Goal: Communication & Community: Answer question/provide support

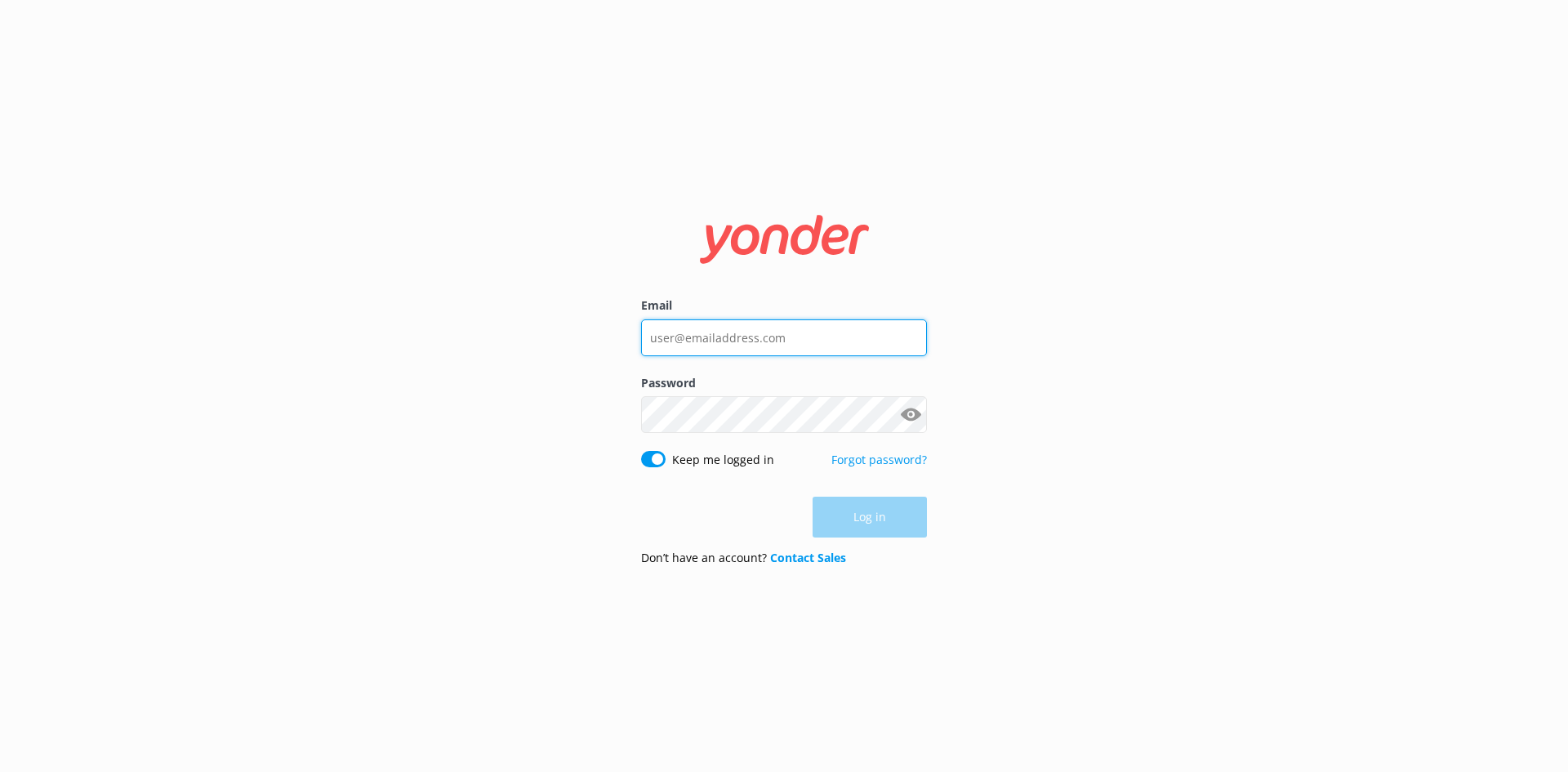
type input "[EMAIL_ADDRESS][DOMAIN_NAME]"
click at [890, 524] on div "Log in" at bounding box center [784, 517] width 286 height 41
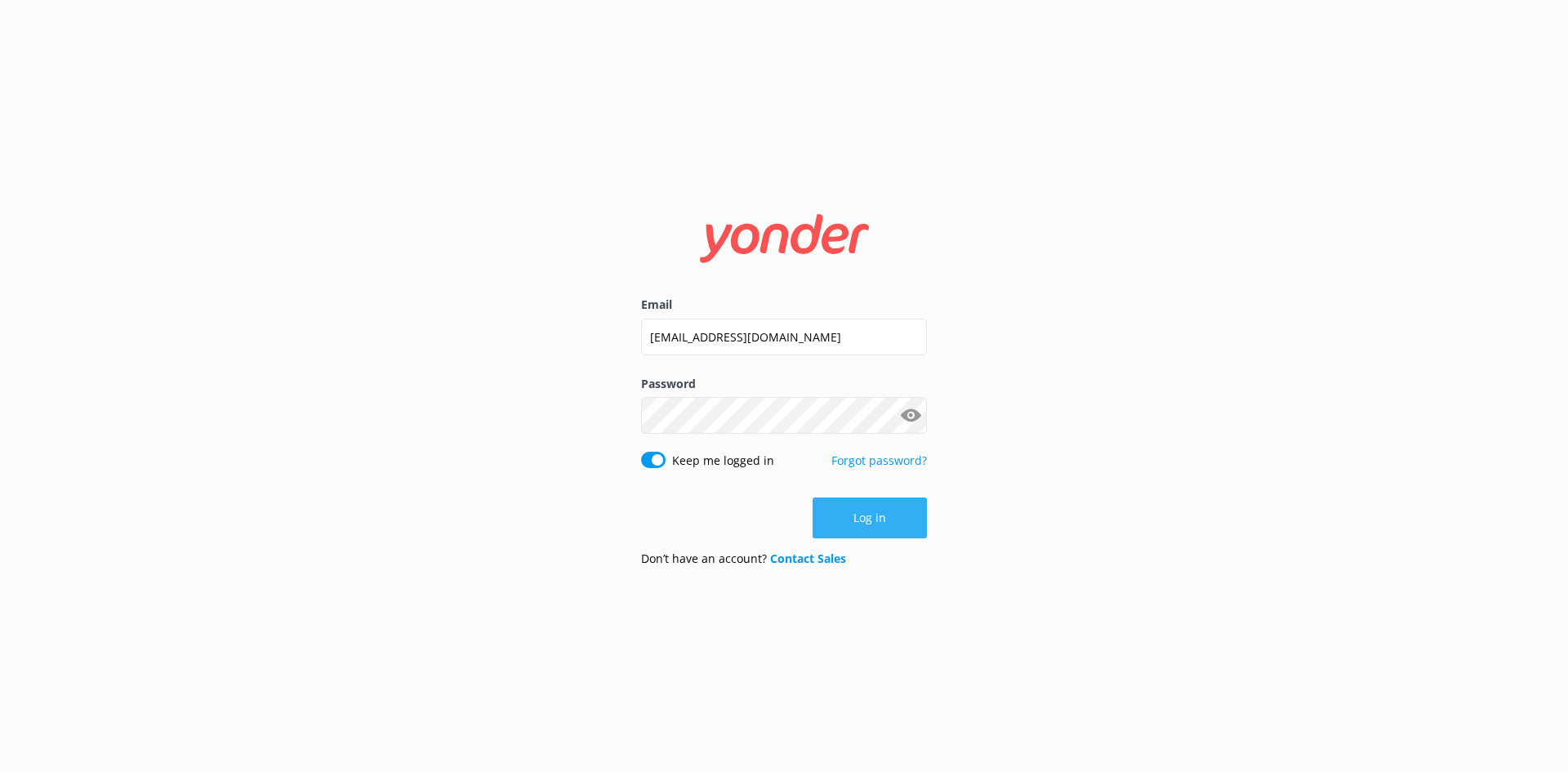
click at [886, 516] on button "Log in" at bounding box center [870, 518] width 114 height 41
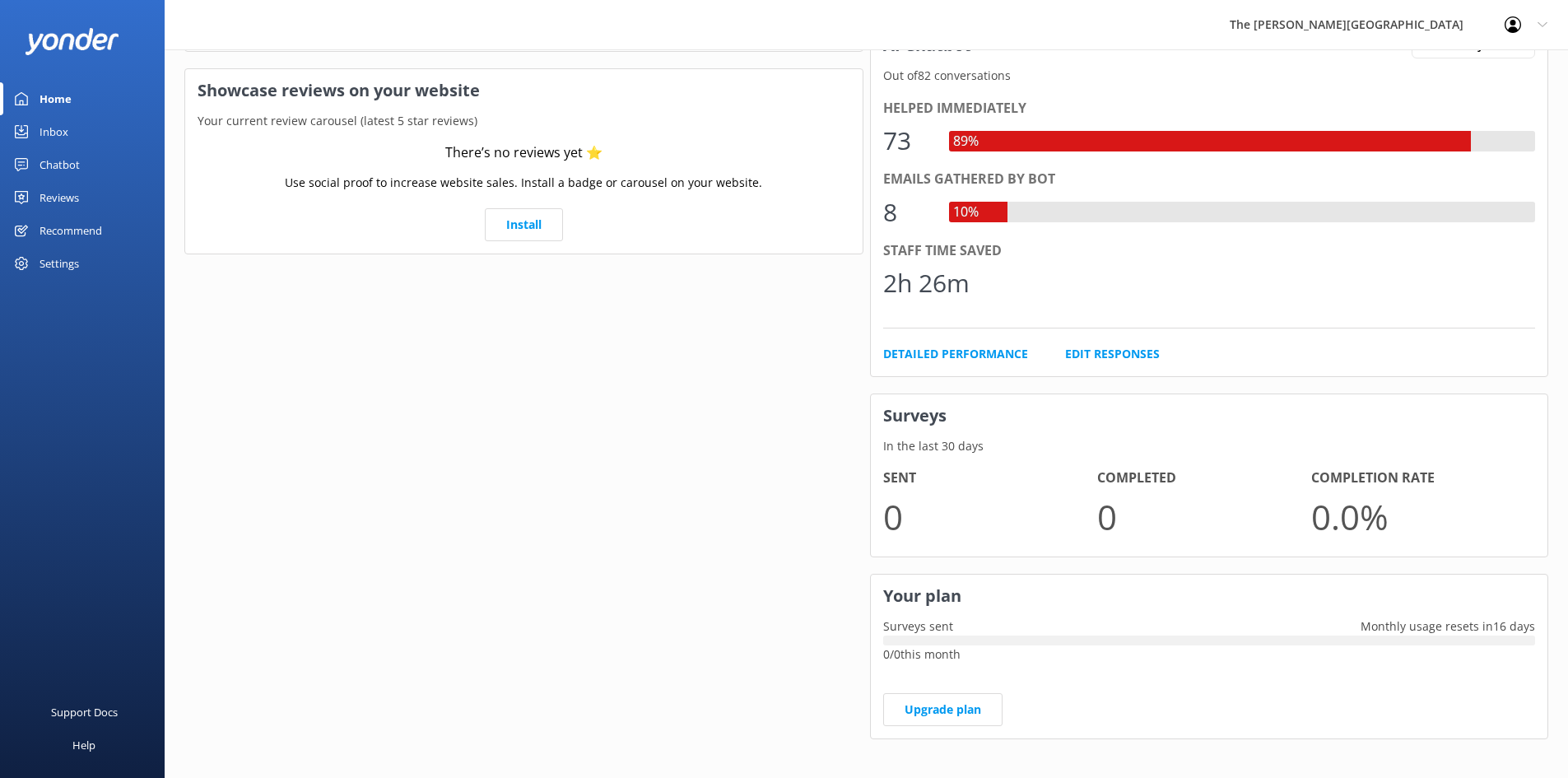
scroll to position [306, 0]
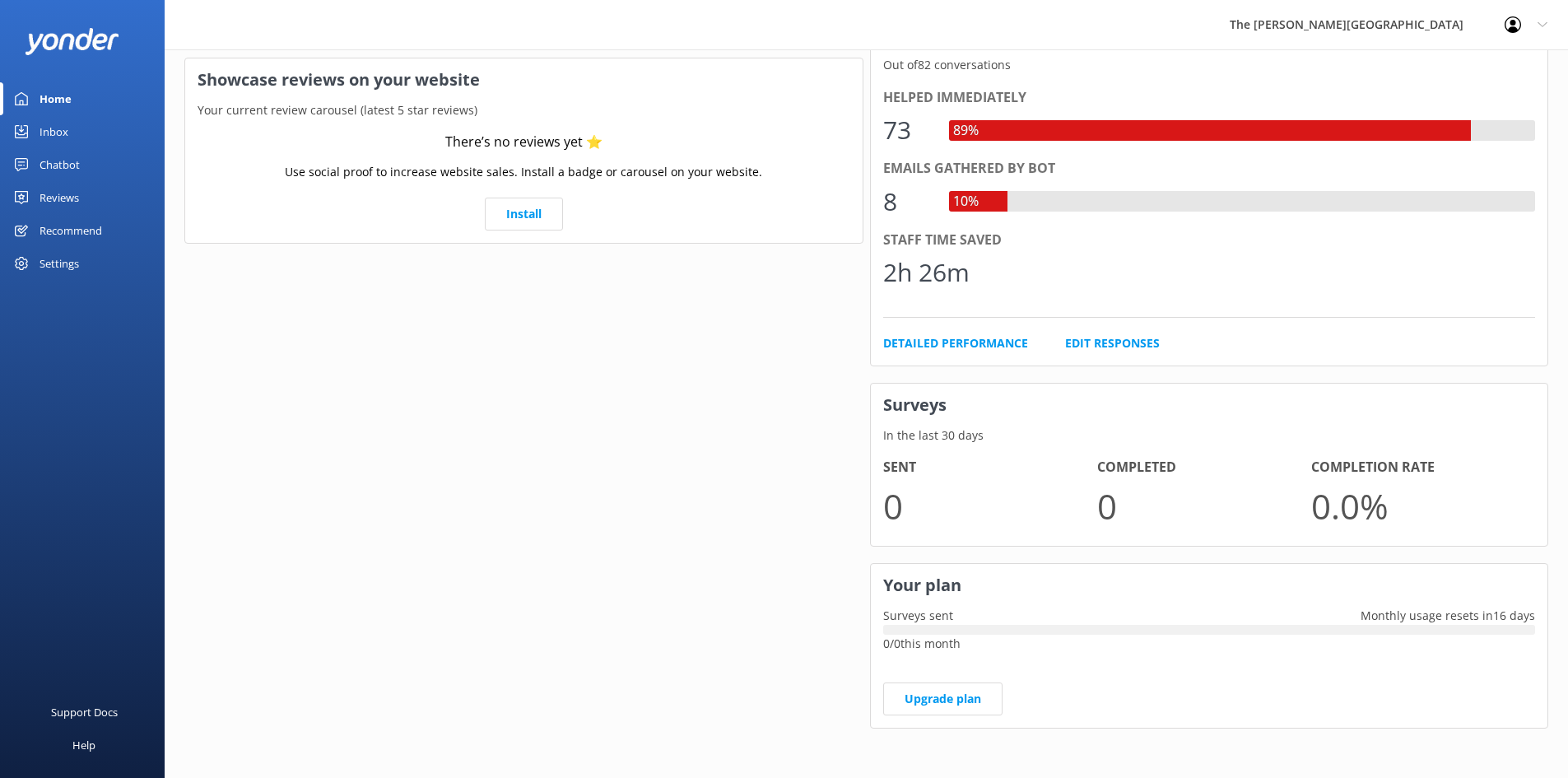
click at [57, 135] on div "Inbox" at bounding box center [54, 131] width 29 height 33
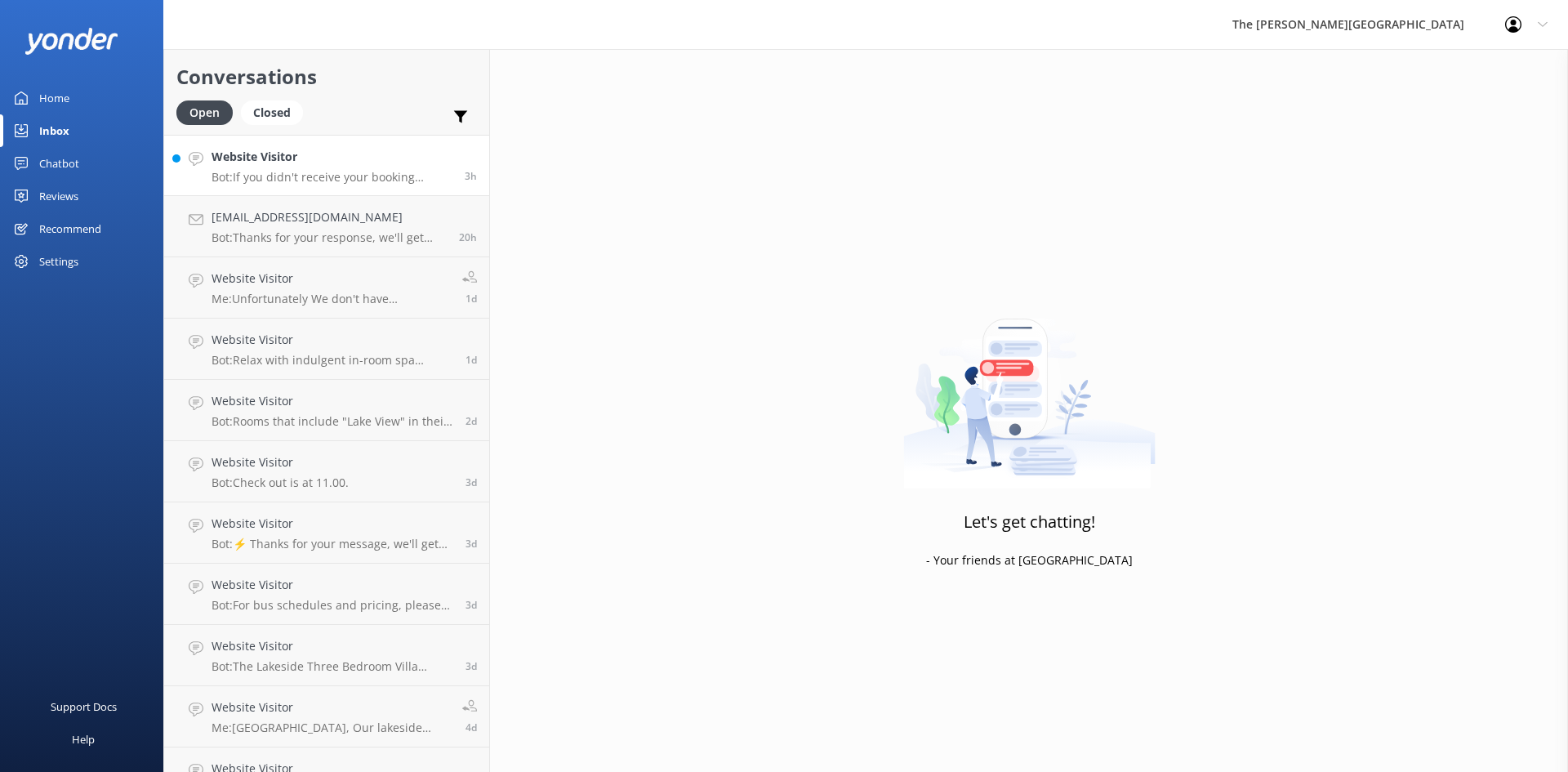
click at [322, 161] on h4 "Website Visitor" at bounding box center [332, 157] width 241 height 18
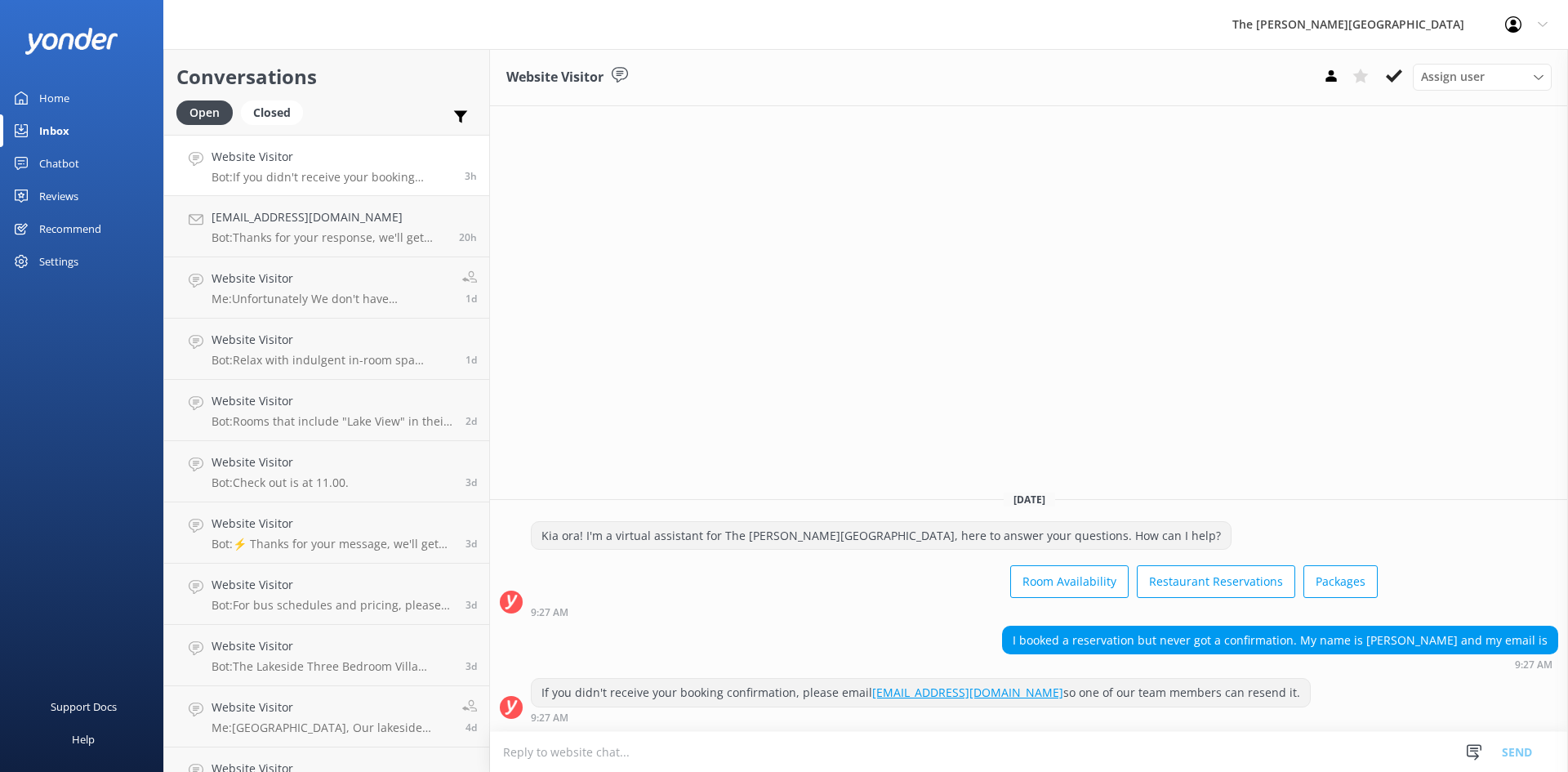
click at [1548, 647] on div "I booked a reservation but never got a confirmation. My name is [PERSON_NAME] a…" at bounding box center [1280, 640] width 555 height 28
click at [1212, 756] on textarea at bounding box center [1030, 752] width 1079 height 40
click at [1005, 745] on textarea "Kia [PERSON_NAME] [PERSON_NAME], Thank you for choosing to stay with the The res" at bounding box center [1030, 751] width 1079 height 41
paste textarea "The [PERSON_NAME][GEOGRAPHIC_DATA], Luxury Apartments and Lakeside Residences"
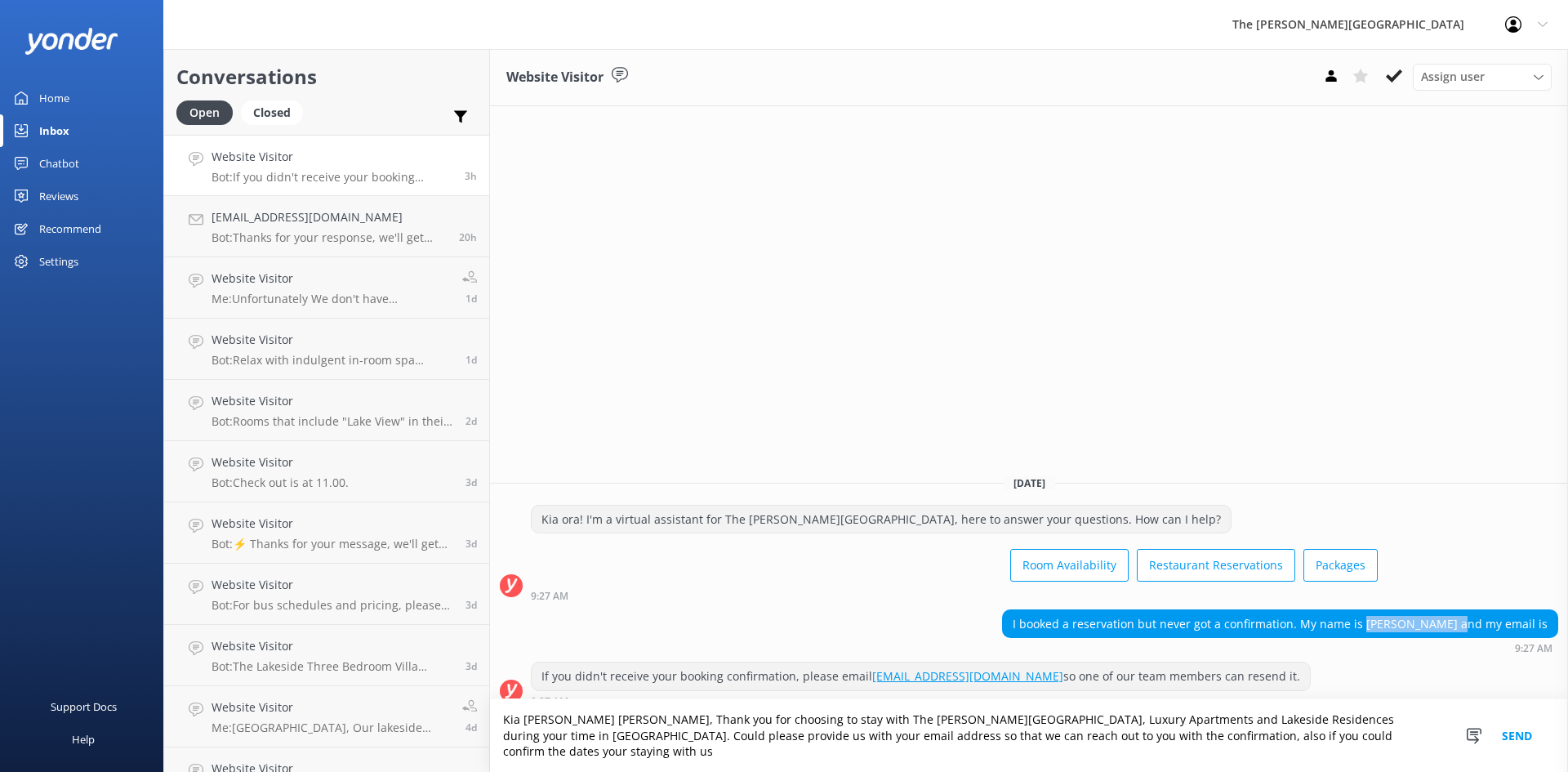
drag, startPoint x: 1463, startPoint y: 622, endPoint x: 1376, endPoint y: 626, distance: 87.1
click at [1376, 626] on div "I booked a reservation but never got a confirmation. My name is [PERSON_NAME] a…" at bounding box center [1280, 624] width 555 height 28
copy div "[PERSON_NAME]"
click at [1468, 486] on div "[DATE]" at bounding box center [1030, 483] width 1079 height 18
drag, startPoint x: 1227, startPoint y: 754, endPoint x: 920, endPoint y: 747, distance: 307.1
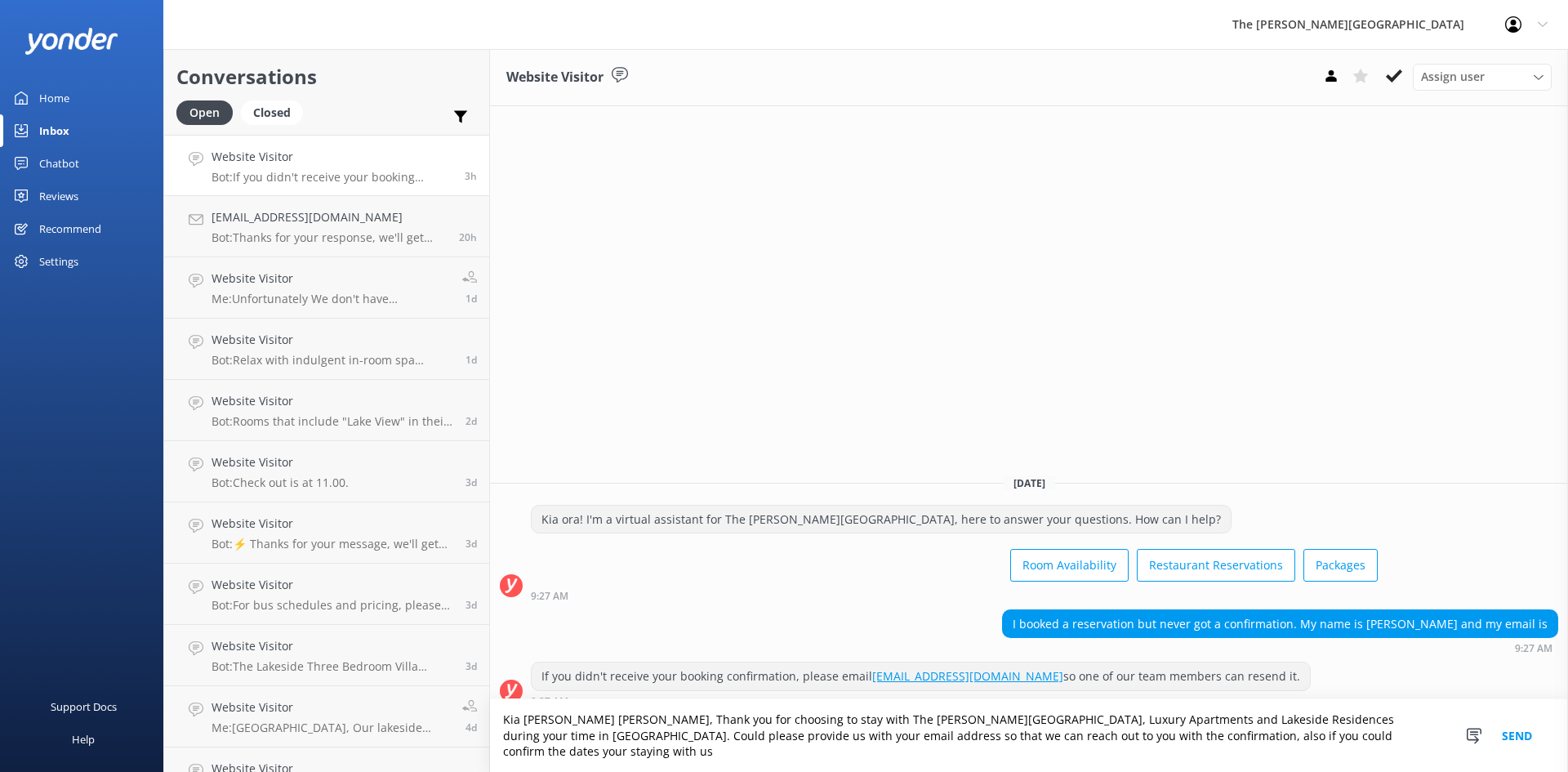
click at [920, 747] on textarea "Kia [PERSON_NAME] [PERSON_NAME], Thank you for choosing to stay with The [PERSO…" at bounding box center [1030, 736] width 1079 height 72
type textarea "Kia [PERSON_NAME] [PERSON_NAME], Thank you for choosing to stay with The [PERSO…"
click at [1512, 737] on button "Send" at bounding box center [1517, 736] width 62 height 72
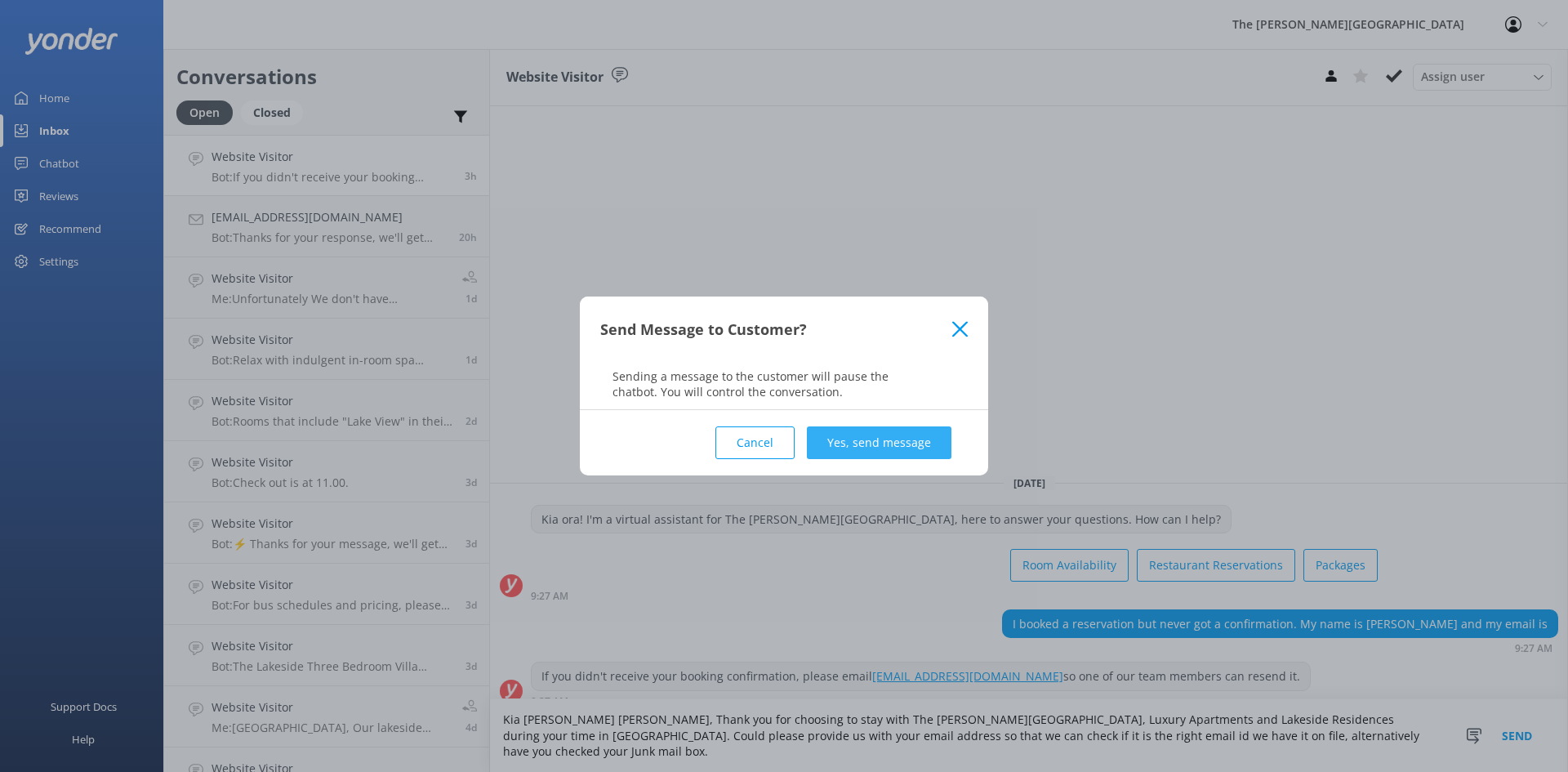
click at [899, 440] on button "Yes, send message" at bounding box center [879, 443] width 145 height 33
